Goal: Task Accomplishment & Management: Use online tool/utility

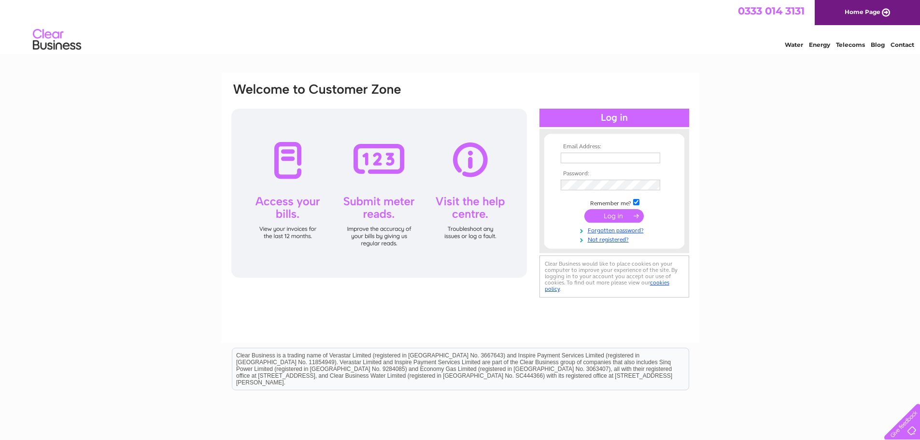
type input "[EMAIL_ADDRESS][DOMAIN_NAME]"
click at [617, 216] on input "submit" at bounding box center [614, 216] width 59 height 14
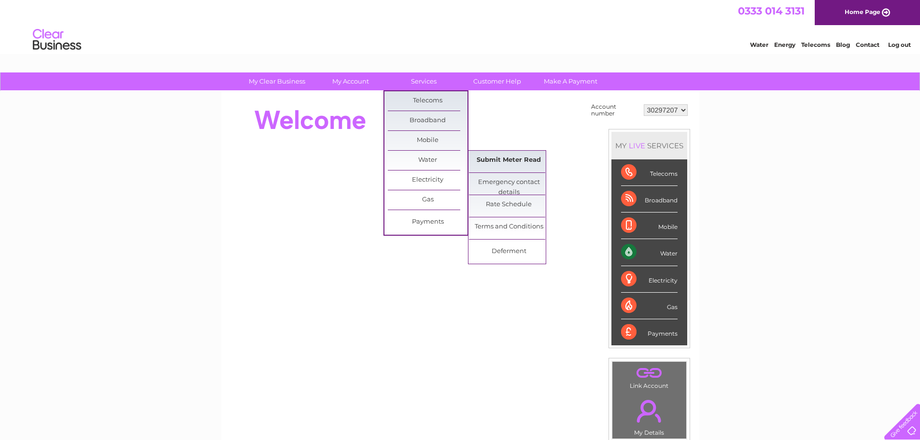
click at [503, 158] on link "Submit Meter Read" at bounding box center [509, 160] width 80 height 19
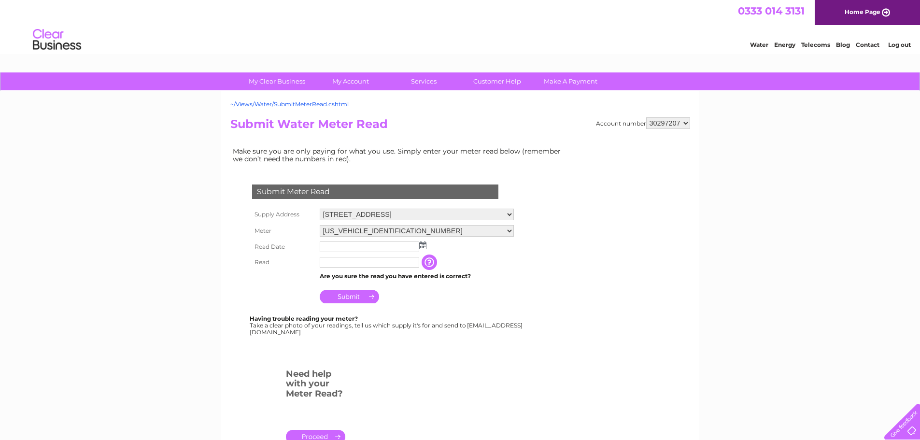
click at [425, 249] on img at bounding box center [422, 246] width 7 height 8
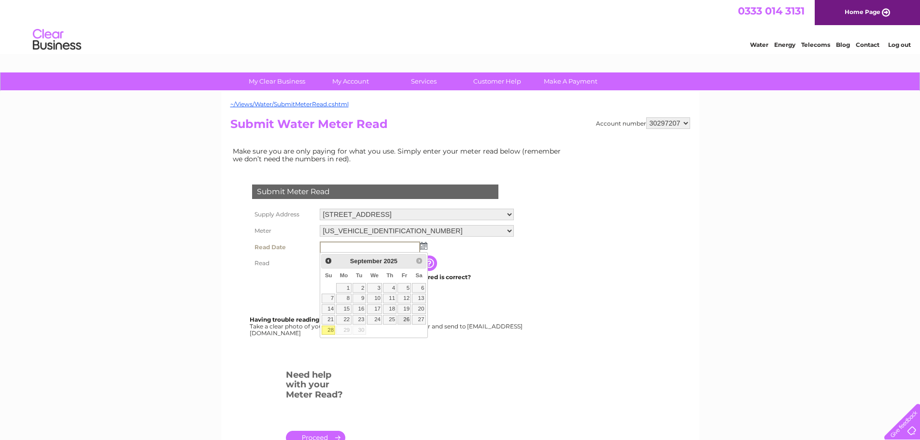
click at [407, 318] on link "26" at bounding box center [405, 320] width 14 height 10
type input "2025/09/26"
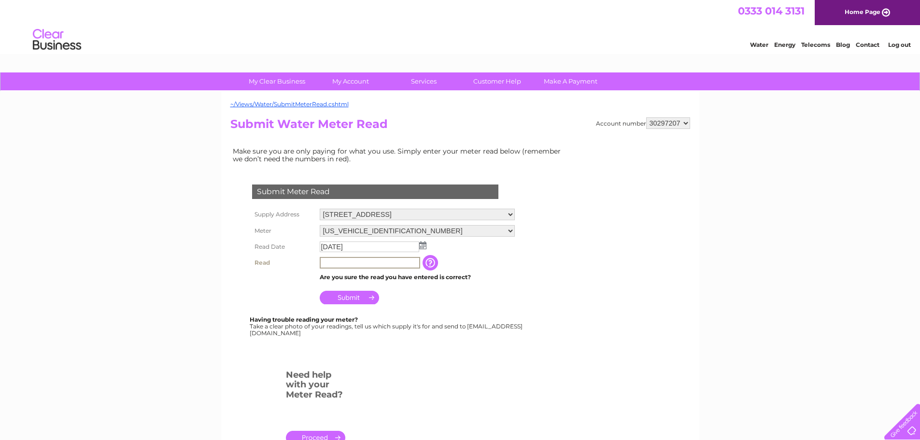
click at [337, 259] on input "text" at bounding box center [370, 263] width 101 height 12
type input "00129"
click at [348, 288] on td "Submit" at bounding box center [416, 294] width 199 height 23
click at [348, 295] on input "Submit" at bounding box center [349, 297] width 59 height 14
